Goal: Task Accomplishment & Management: Manage account settings

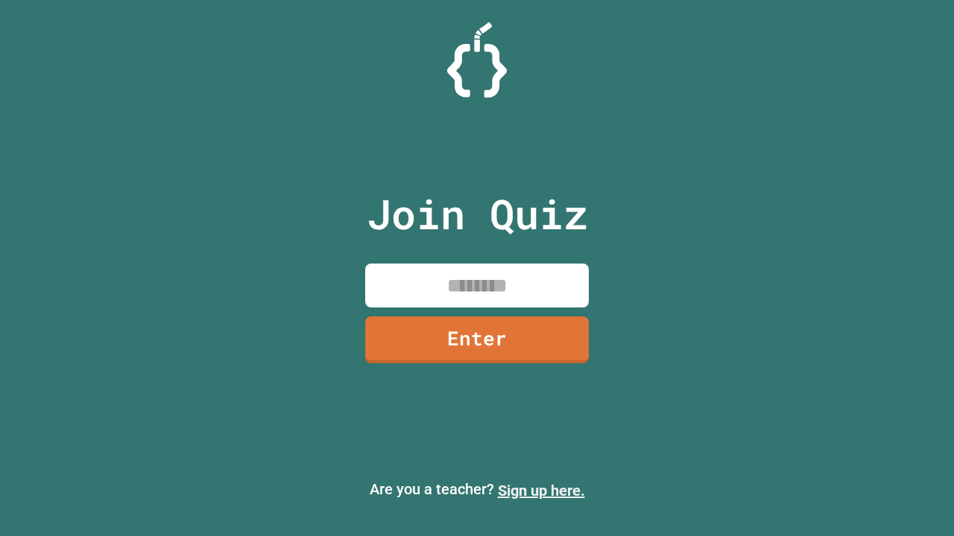
click at [541, 491] on link "Sign up here." at bounding box center [541, 491] width 87 height 18
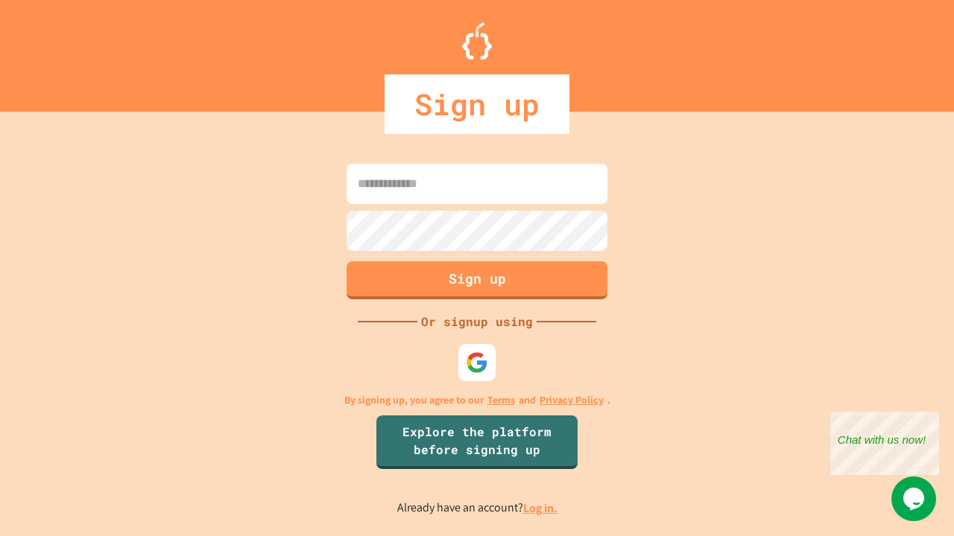
click at [541, 508] on link "Log in." at bounding box center [540, 509] width 34 height 16
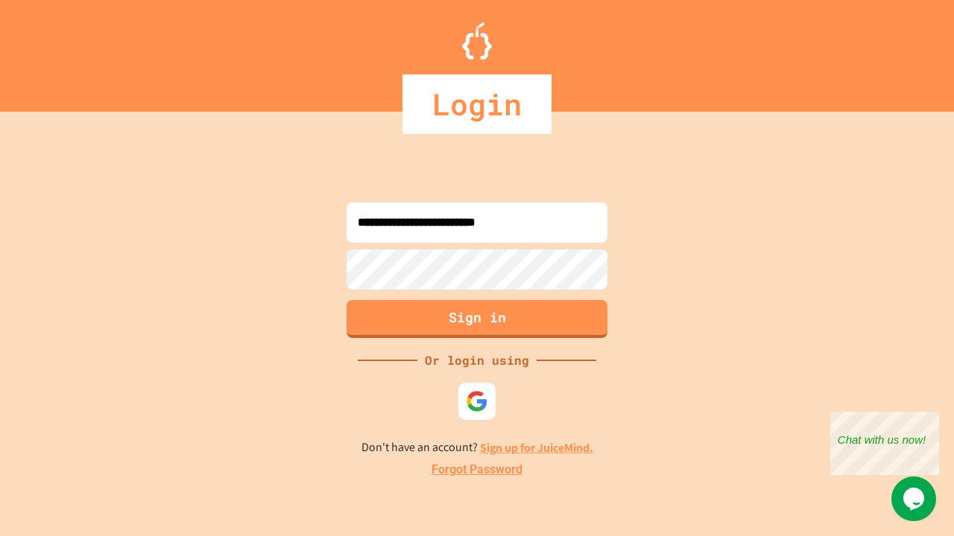
type input "**********"
